Goal: Information Seeking & Learning: Check status

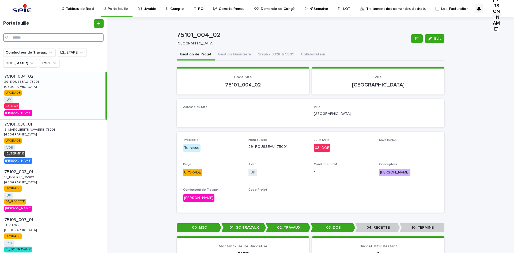
click at [86, 38] on input "Search" at bounding box center [53, 37] width 100 height 9
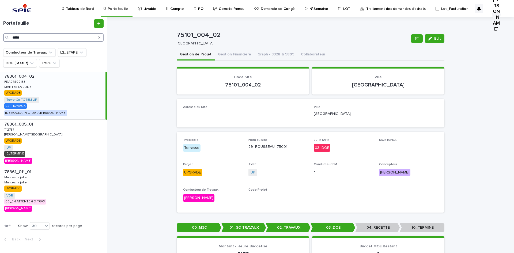
type input "*****"
click at [16, 83] on p "FRA07800133" at bounding box center [15, 81] width 22 height 5
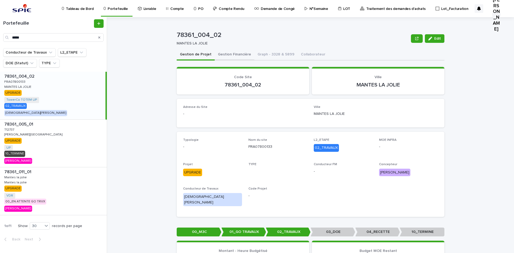
click at [225, 53] on button "Gestion Financière" at bounding box center [235, 54] width 40 height 11
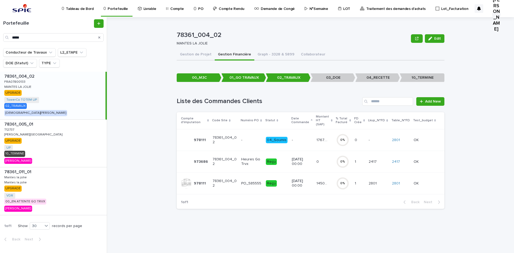
click at [314, 182] on td "[DATE] 00:00" at bounding box center [302, 184] width 25 height 22
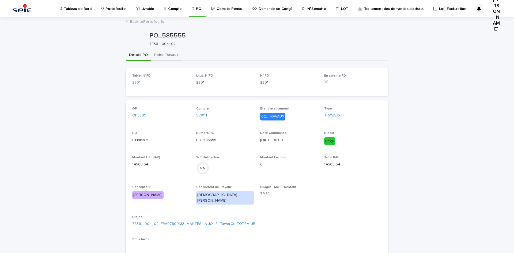
click at [160, 59] on button "Fiche Travaux" at bounding box center [166, 55] width 31 height 11
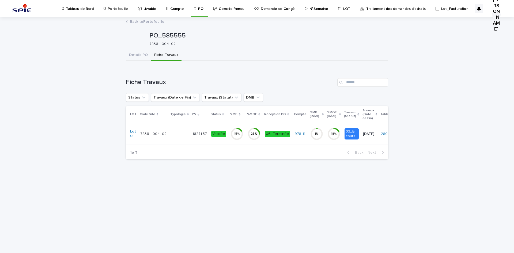
click at [173, 132] on p "-" at bounding box center [179, 134] width 17 height 5
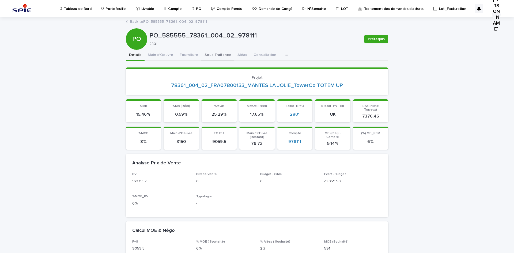
click at [209, 53] on button "Sous Traitance" at bounding box center [217, 55] width 33 height 11
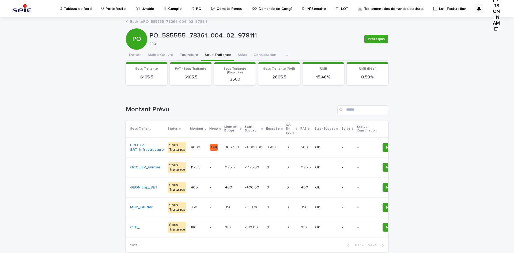
click at [183, 53] on button "Fourniture" at bounding box center [189, 55] width 25 height 11
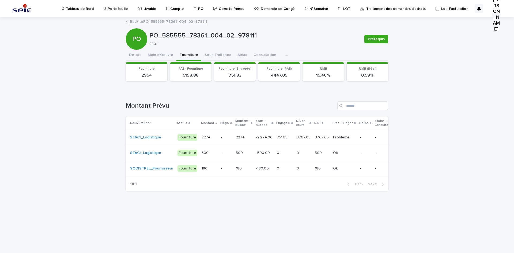
click at [214, 136] on td "2274 2274" at bounding box center [209, 138] width 19 height 16
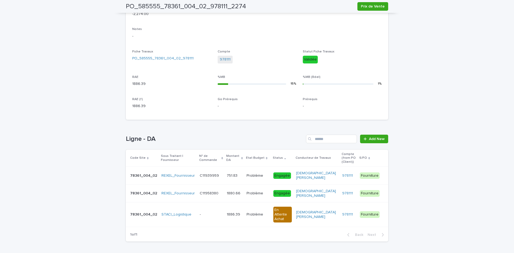
scroll to position [181, 0]
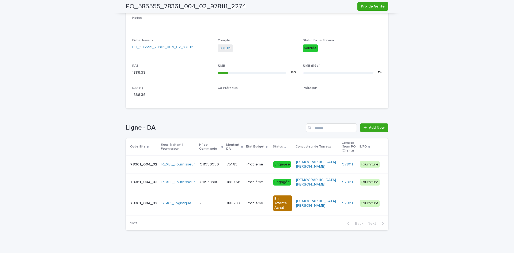
click at [218, 180] on p at bounding box center [211, 182] width 23 height 5
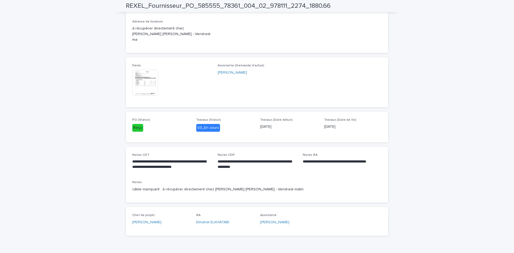
scroll to position [247, 0]
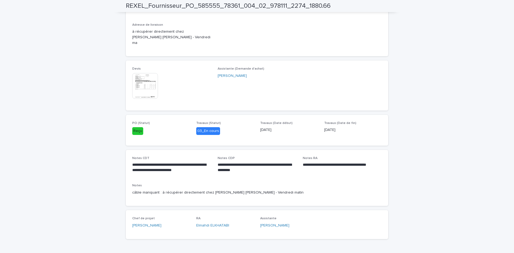
click at [145, 80] on img at bounding box center [145, 86] width 26 height 26
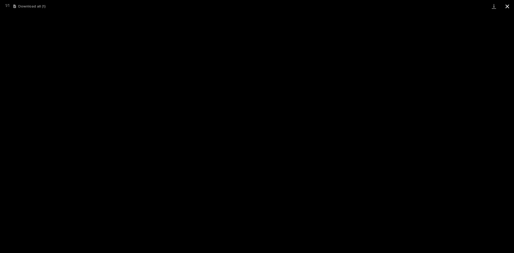
click at [411, 8] on button "Close gallery" at bounding box center [507, 6] width 13 height 13
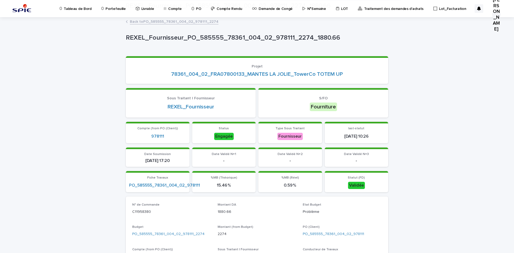
scroll to position [107, 0]
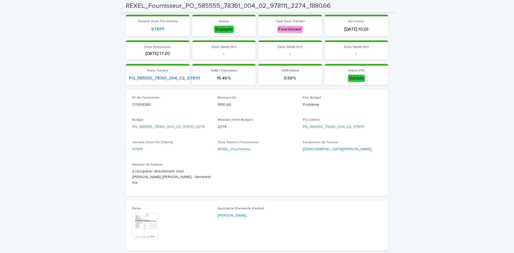
click at [136, 216] on img at bounding box center [145, 226] width 26 height 26
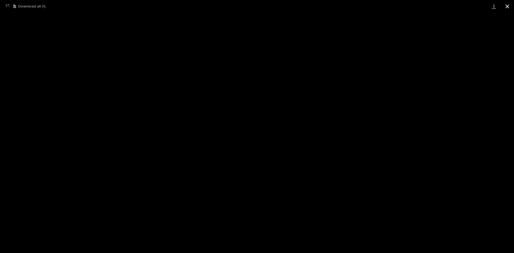
click at [411, 5] on button "Close gallery" at bounding box center [507, 6] width 13 height 13
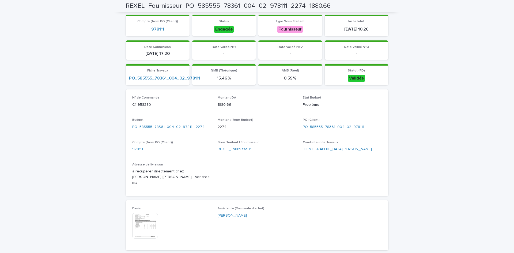
scroll to position [0, 0]
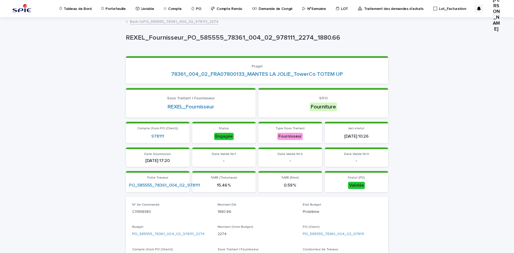
click at [113, 7] on p "Portefeuille" at bounding box center [116, 5] width 20 height 11
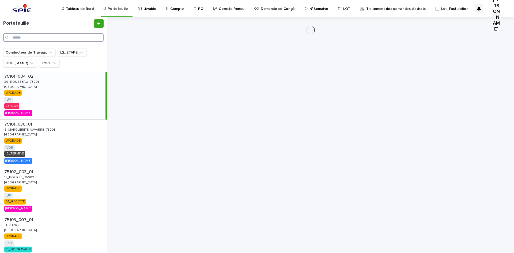
click at [22, 36] on input "Search" at bounding box center [53, 37] width 100 height 9
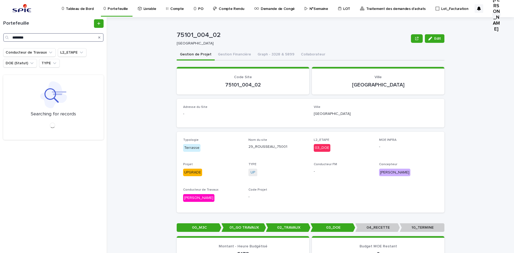
type input "********"
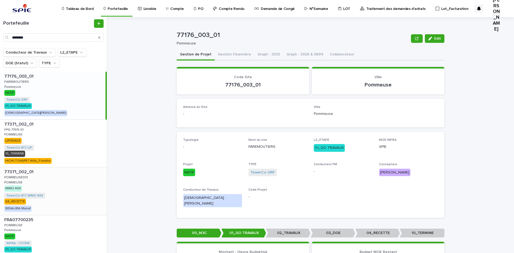
click at [21, 176] on p "POMMEUSE001" at bounding box center [16, 177] width 25 height 5
click at [23, 172] on p "77371_002_01" at bounding box center [19, 171] width 30 height 6
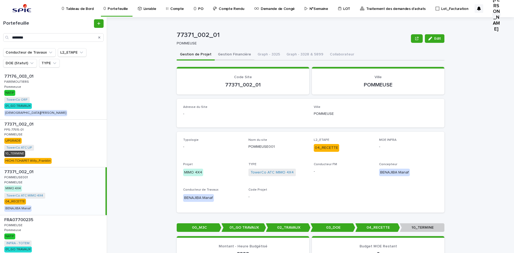
click at [234, 53] on button "Gestion Financière" at bounding box center [235, 54] width 40 height 11
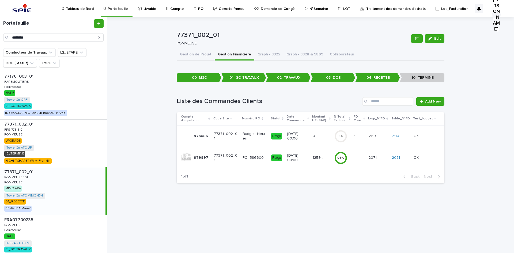
click at [308, 159] on td "[DATE] 00:00" at bounding box center [297, 158] width 25 height 22
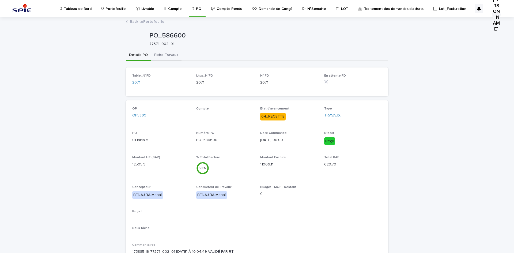
click at [165, 59] on button "Fiche Travaux" at bounding box center [166, 55] width 31 height 11
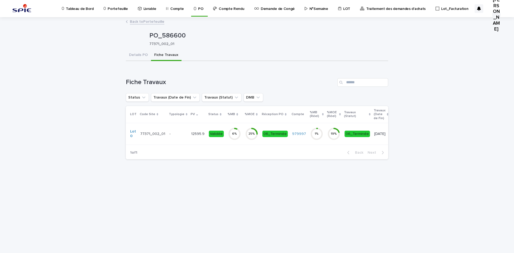
click at [180, 133] on p "-" at bounding box center [178, 134] width 17 height 5
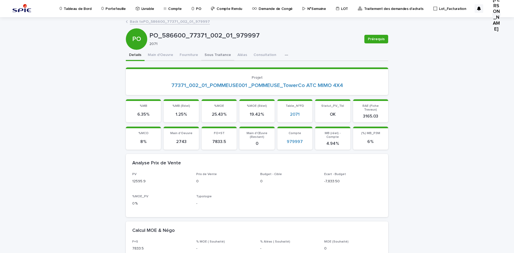
click at [207, 57] on button "Sous Traitance" at bounding box center [217, 55] width 33 height 11
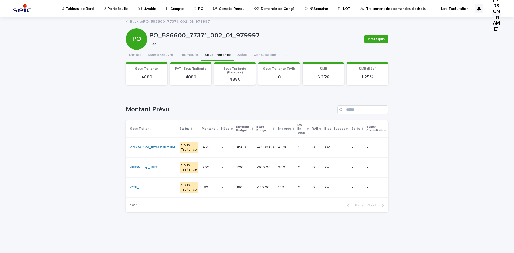
click at [111, 10] on p "Portefeuille" at bounding box center [118, 5] width 20 height 11
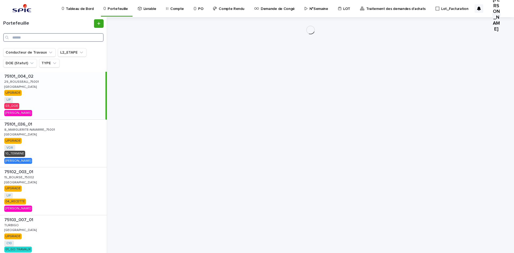
click at [67, 39] on input "Search" at bounding box center [53, 37] width 100 height 9
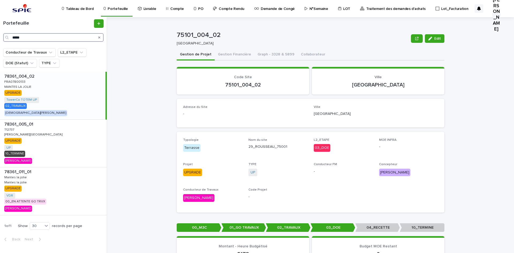
type input "*****"
click at [30, 83] on div "78361_004_02 78361_004_02 FRA07800133 FRA07800133 MANTES LA JOLIE MANTES LA JOL…" at bounding box center [53, 96] width 106 height 48
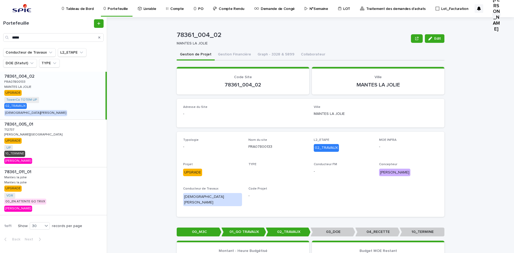
click at [226, 53] on button "Gestion Financière" at bounding box center [235, 54] width 40 height 11
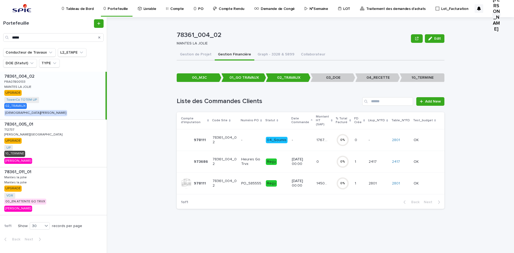
click at [286, 180] on p "Reçu" at bounding box center [277, 183] width 22 height 7
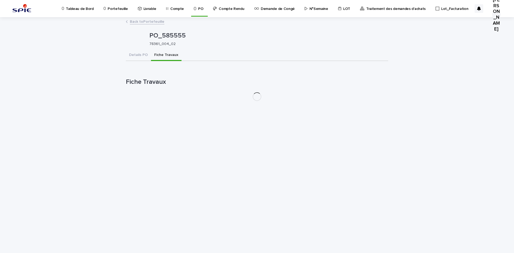
click at [166, 54] on button "Fiche Travaux" at bounding box center [166, 55] width 31 height 11
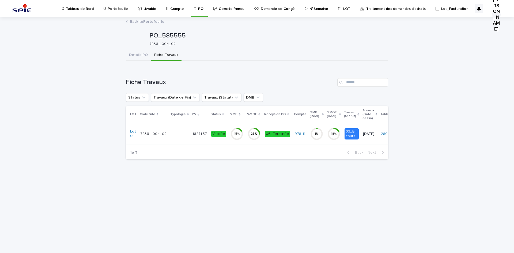
click at [177, 133] on p "-" at bounding box center [179, 134] width 17 height 5
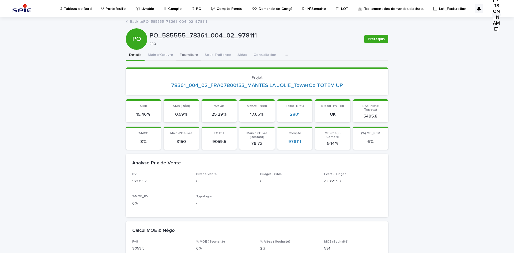
click at [185, 53] on button "Fourniture" at bounding box center [189, 55] width 25 height 11
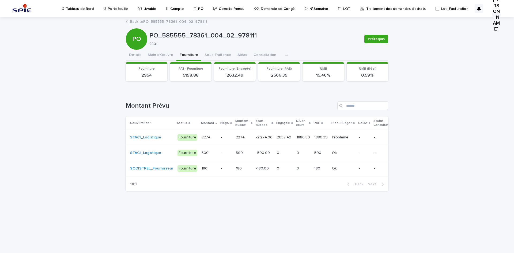
click at [221, 137] on p "-" at bounding box center [226, 137] width 10 height 5
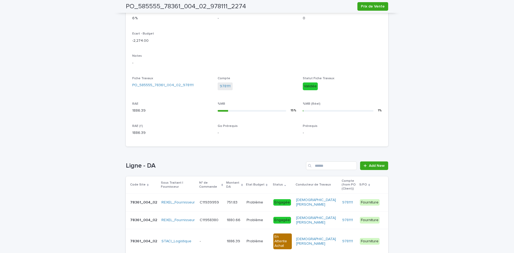
scroll to position [181, 0]
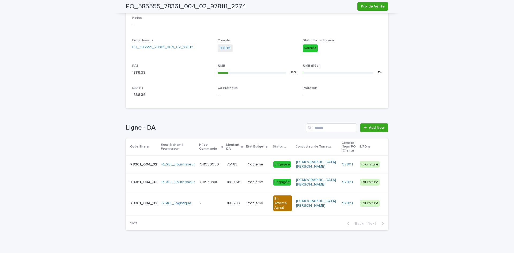
click at [220, 180] on p at bounding box center [211, 182] width 23 height 5
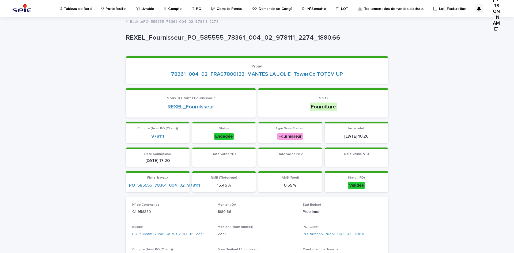
click at [115, 6] on p "Portefeuille" at bounding box center [116, 5] width 20 height 11
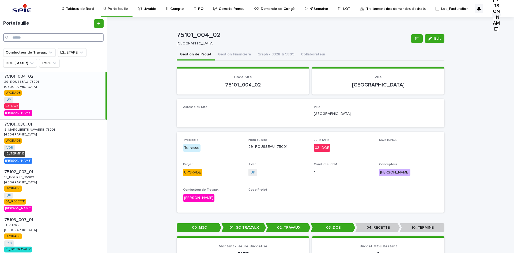
click at [55, 39] on input "Search" at bounding box center [53, 37] width 100 height 9
click at [151, 90] on div "75101_004_02 Edit 75101_004_02 [GEOGRAPHIC_DATA] Edit Sorry, there was an error…" at bounding box center [314, 135] width 401 height 236
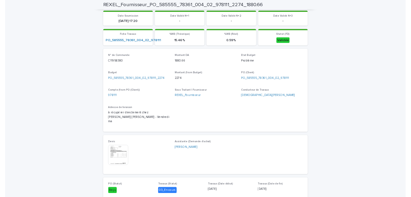
scroll to position [214, 0]
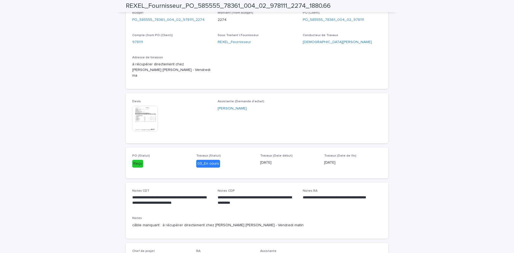
click at [142, 110] on img at bounding box center [145, 119] width 26 height 26
